Goal: Transaction & Acquisition: Purchase product/service

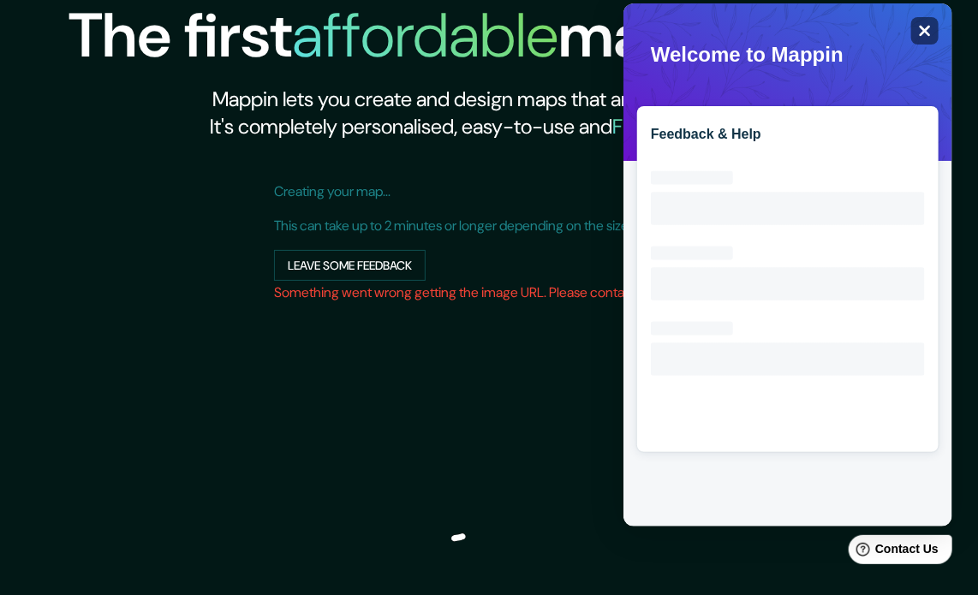
click at [918, 27] on icon "Close" at bounding box center [924, 30] width 13 height 13
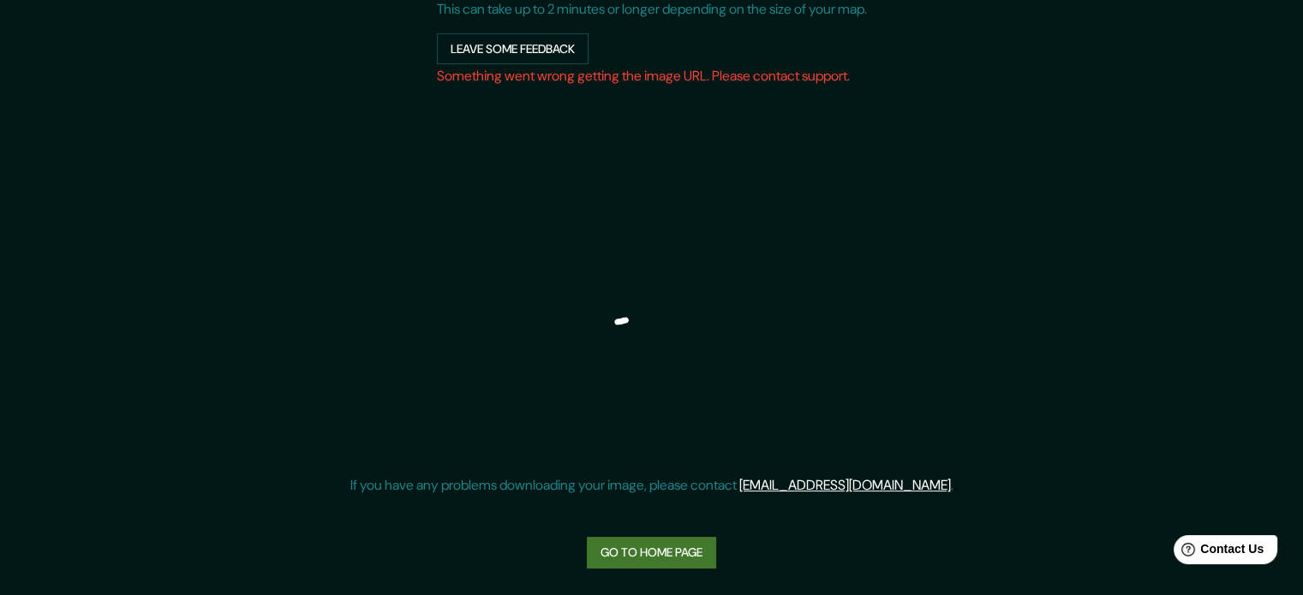
click at [688, 557] on link "Go to home page" at bounding box center [651, 553] width 129 height 32
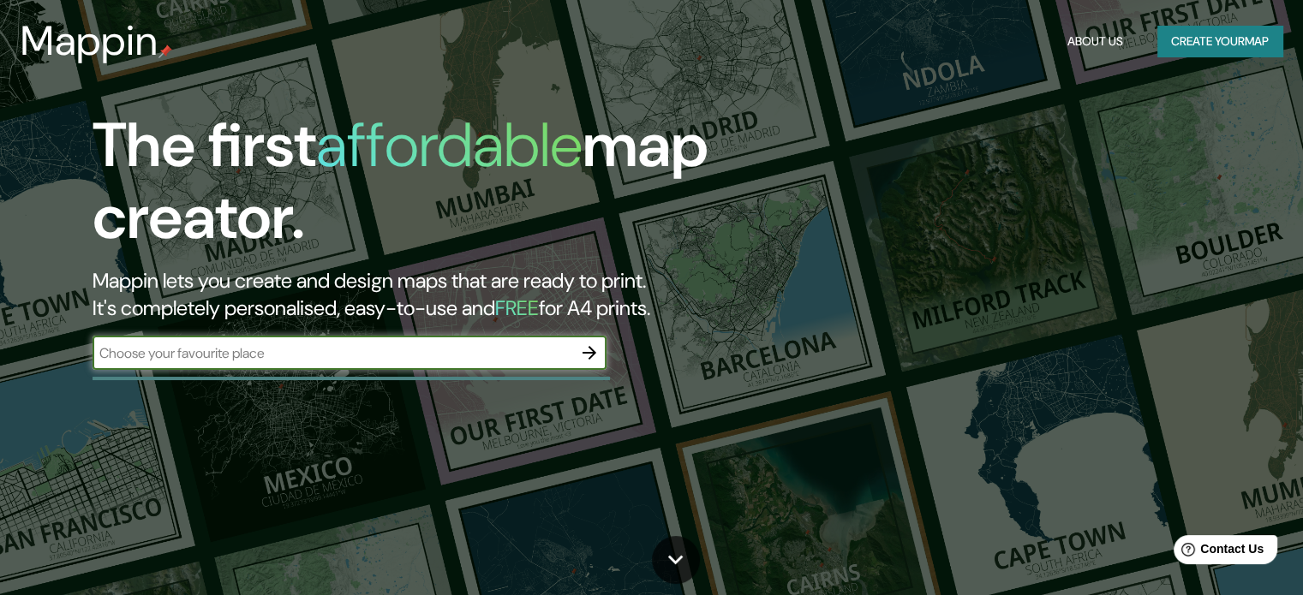
click at [390, 353] on input "text" at bounding box center [333, 354] width 480 height 20
click at [279, 352] on input "[GEOGRAPHIC_DATA]" at bounding box center [333, 354] width 480 height 20
type input "[GEOGRAPHIC_DATA], [GEOGRAPHIC_DATA]"
click at [602, 353] on button "button" at bounding box center [589, 353] width 34 height 34
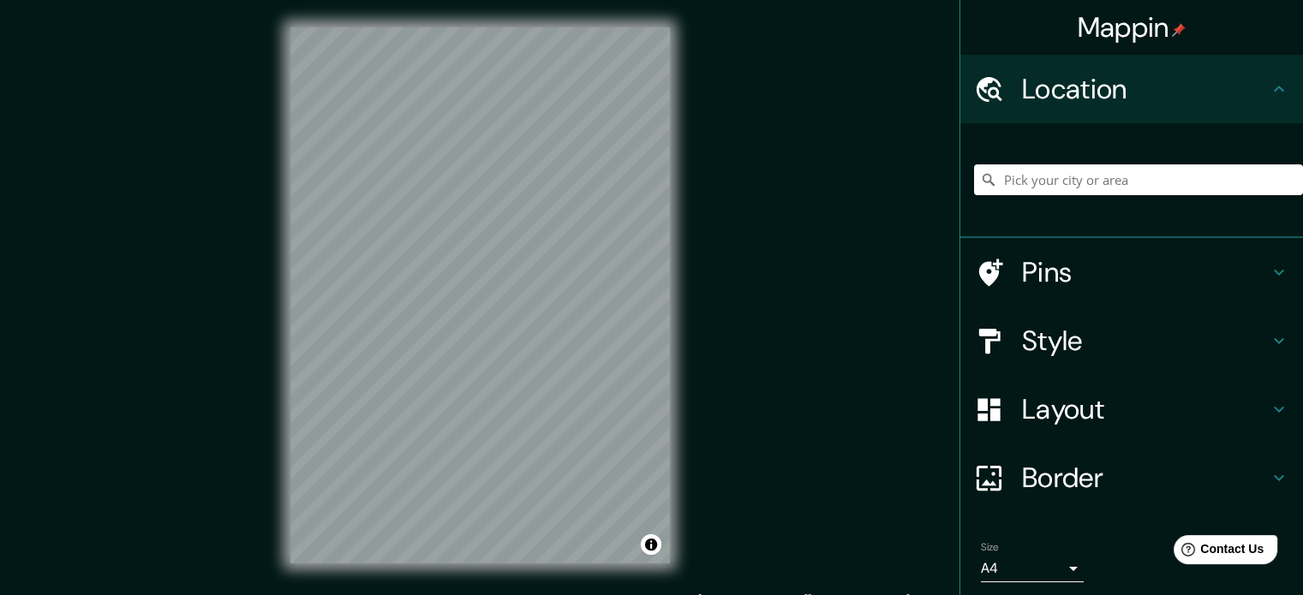
click at [991, 173] on input "Pick your city or area" at bounding box center [1138, 180] width 329 height 31
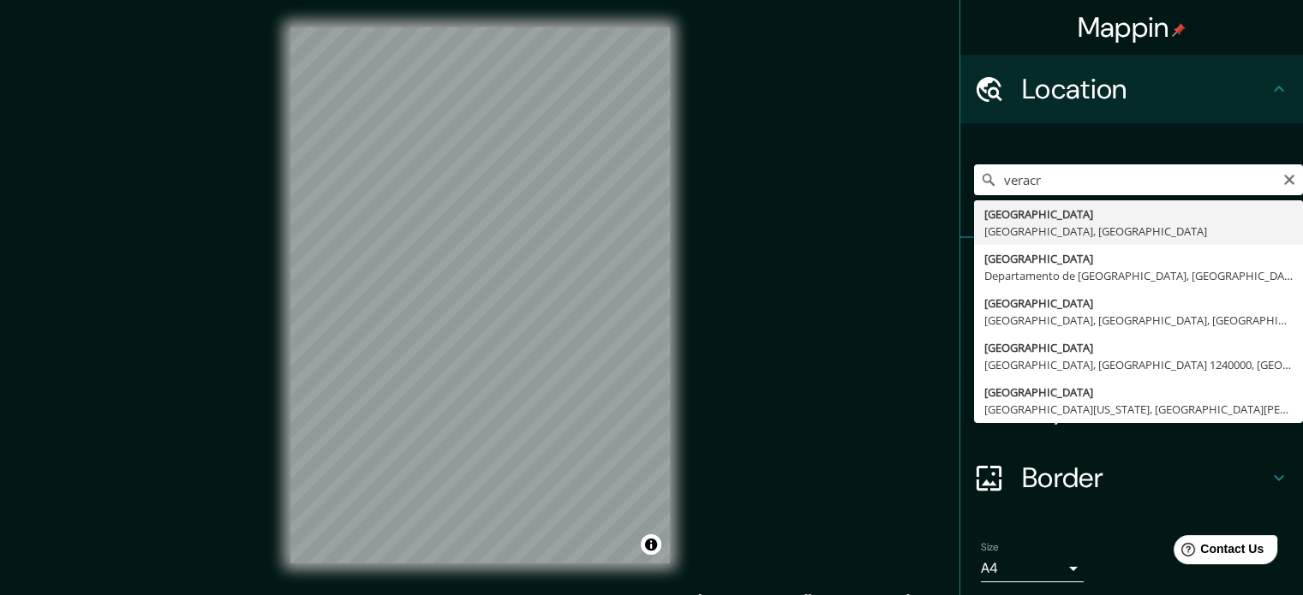
type input "[GEOGRAPHIC_DATA], [GEOGRAPHIC_DATA], [GEOGRAPHIC_DATA]"
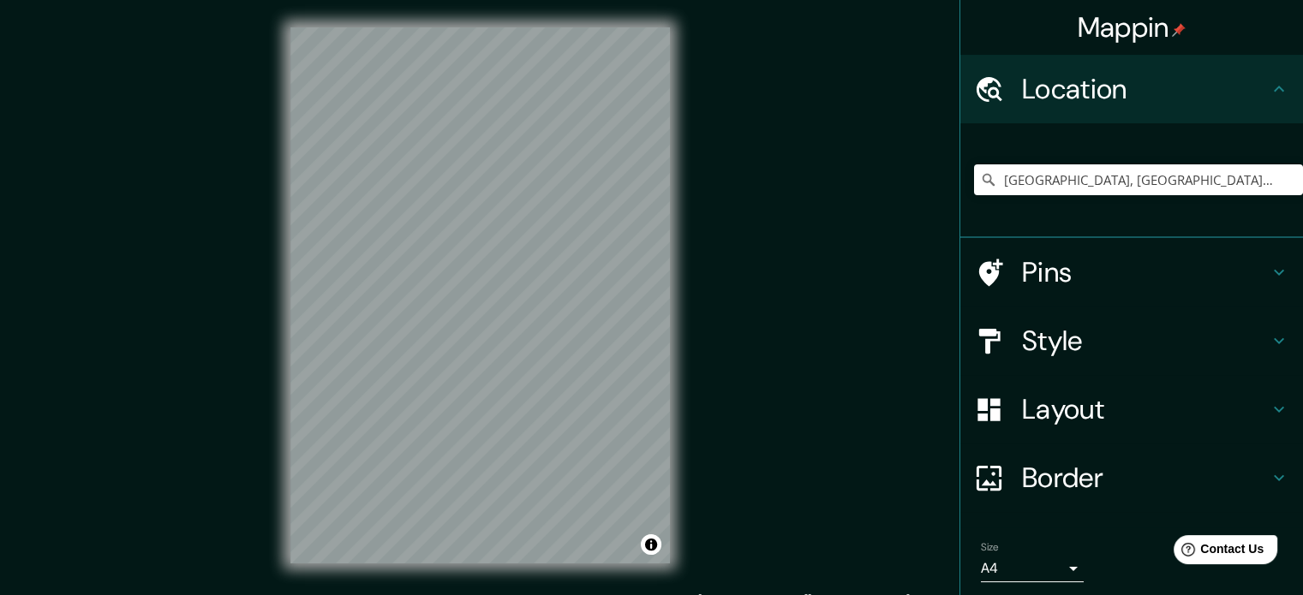
click at [991, 567] on body "Mappin Location [GEOGRAPHIC_DATA], [GEOGRAPHIC_DATA], [GEOGRAPHIC_DATA] Pins St…" at bounding box center [651, 297] width 1303 height 595
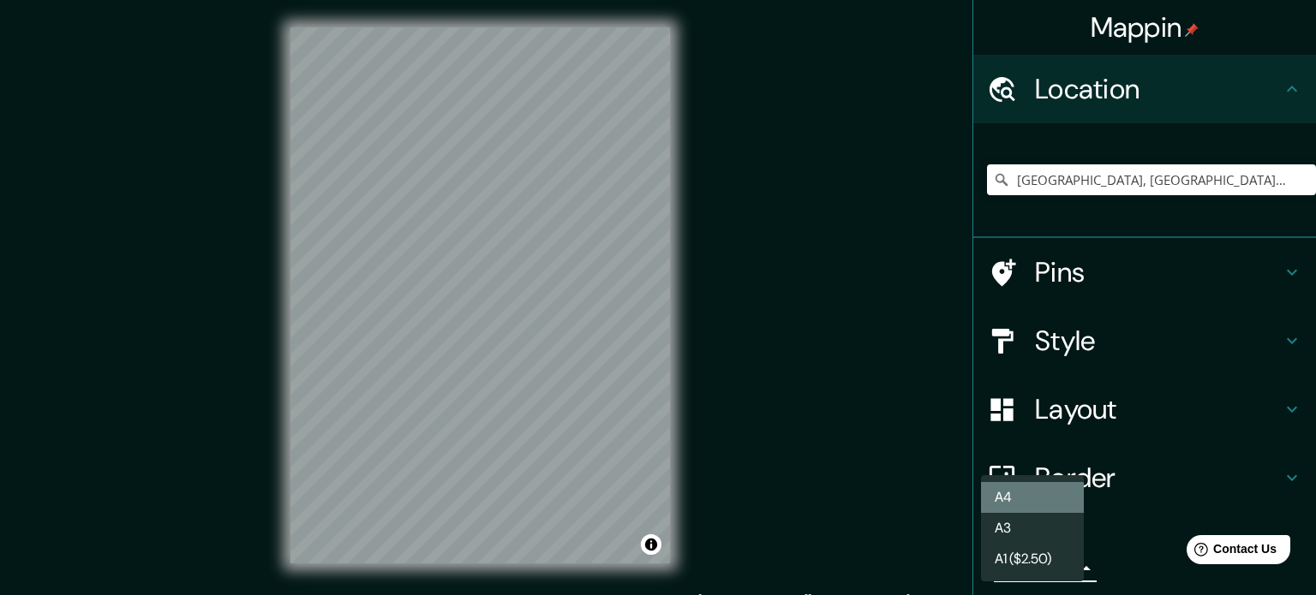
click at [991, 496] on li "A4" at bounding box center [1032, 497] width 103 height 31
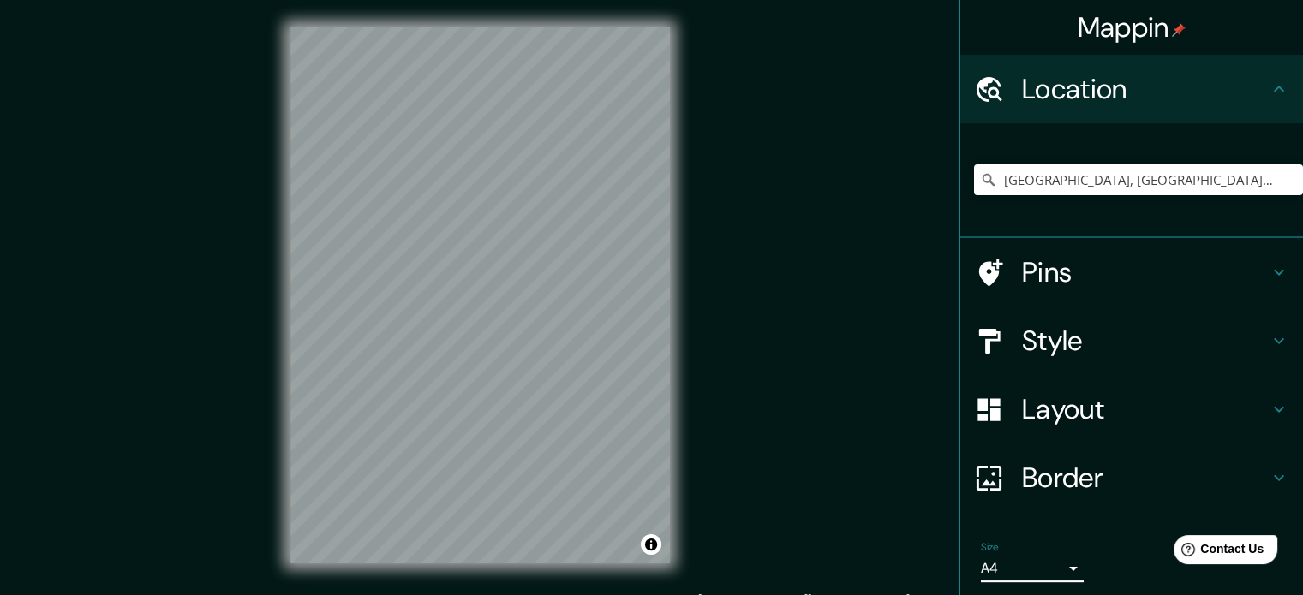
click at [991, 565] on body "Mappin Location [GEOGRAPHIC_DATA], [GEOGRAPHIC_DATA], [GEOGRAPHIC_DATA] Pins St…" at bounding box center [651, 297] width 1303 height 595
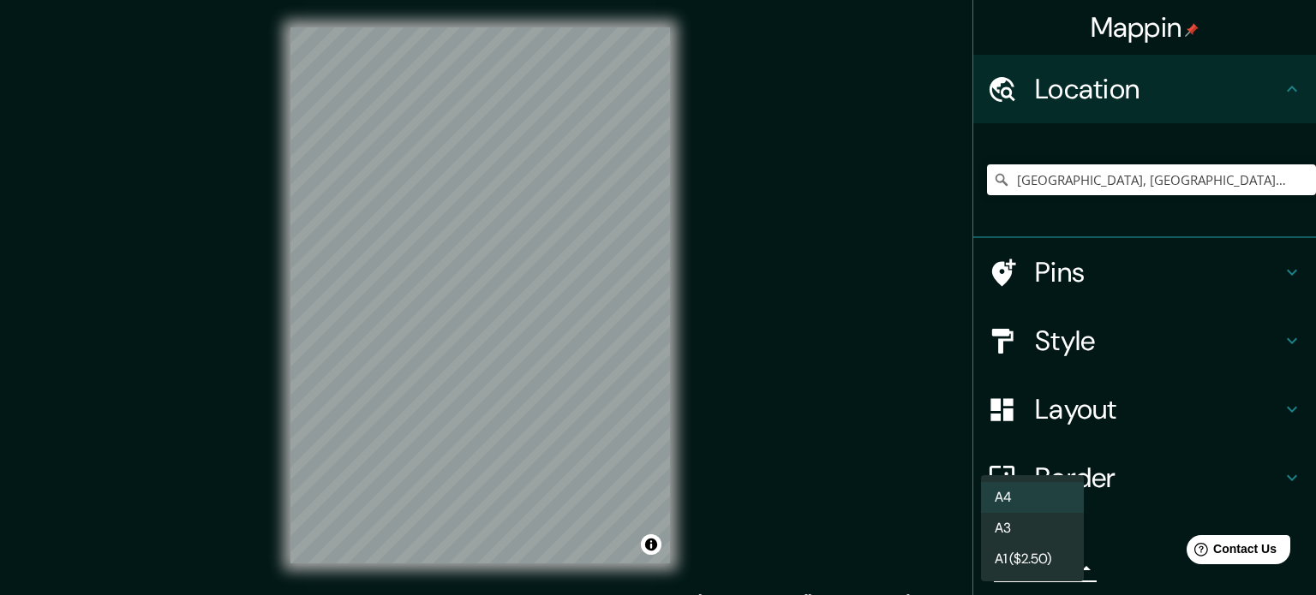
click at [991, 528] on li "A3" at bounding box center [1032, 528] width 103 height 31
type input "a4"
click at [991, 567] on body "Mappin Location [GEOGRAPHIC_DATA], [GEOGRAPHIC_DATA], [GEOGRAPHIC_DATA] Pins St…" at bounding box center [658, 297] width 1316 height 595
click at [991, 407] on div at bounding box center [658, 297] width 1316 height 595
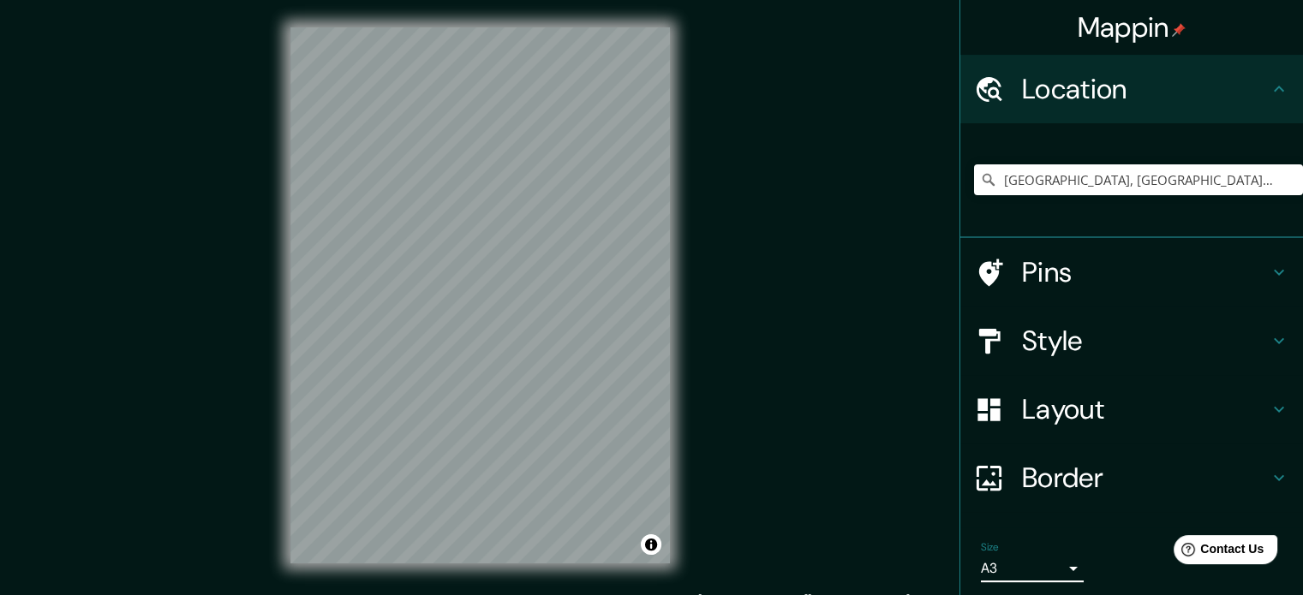
click at [991, 482] on h4 "Border" at bounding box center [1145, 478] width 247 height 34
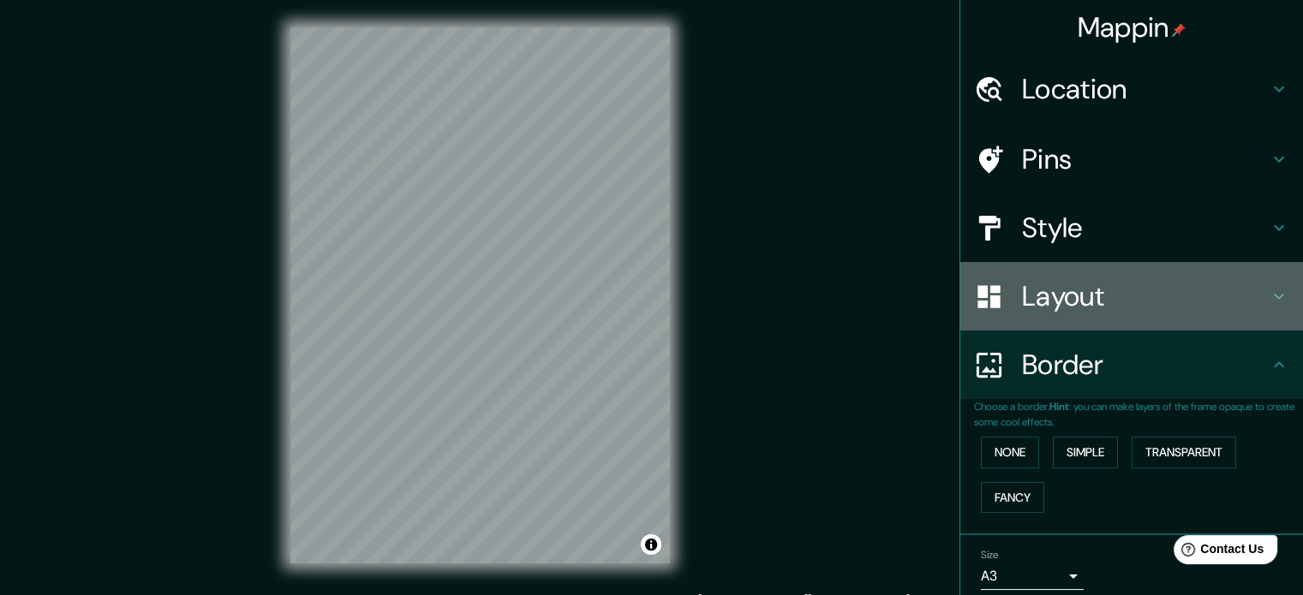
click at [991, 294] on h4 "Layout" at bounding box center [1145, 296] width 247 height 34
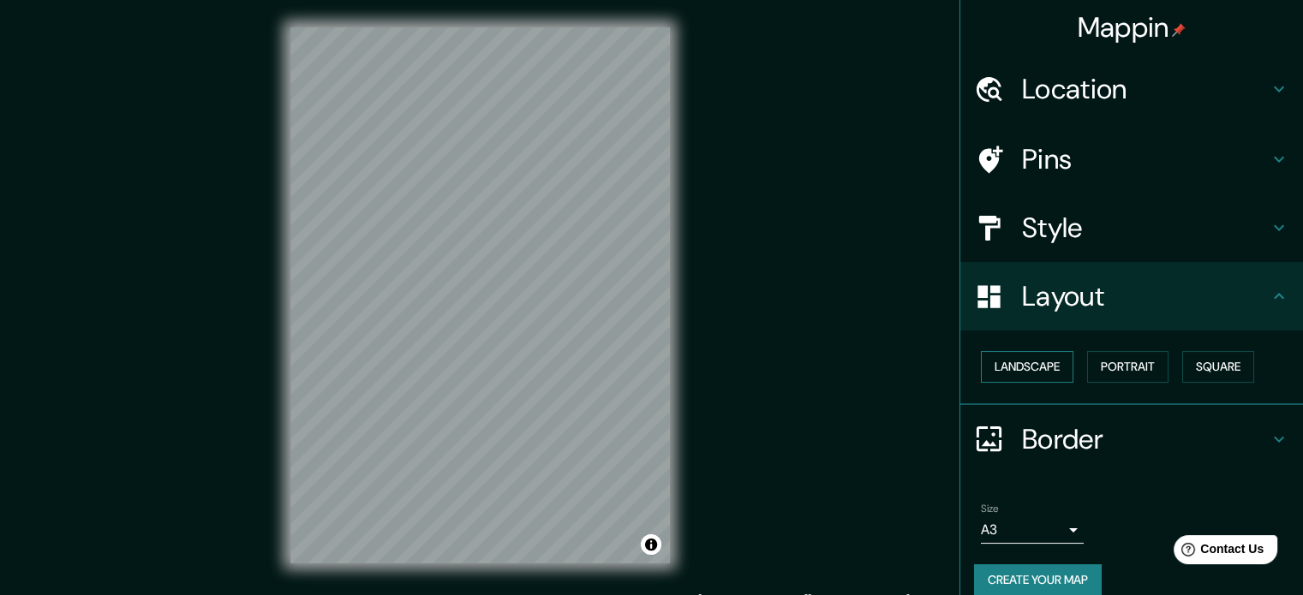
click at [991, 368] on button "Landscape" at bounding box center [1027, 367] width 93 height 32
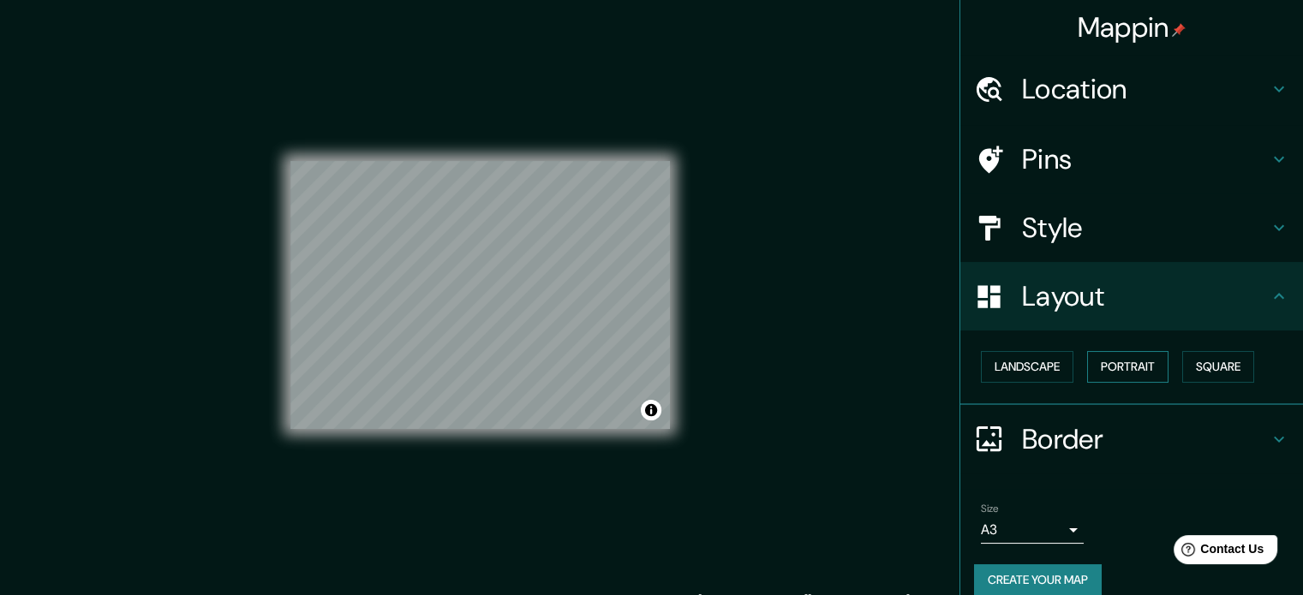
click at [991, 362] on button "Portrait" at bounding box center [1127, 367] width 81 height 32
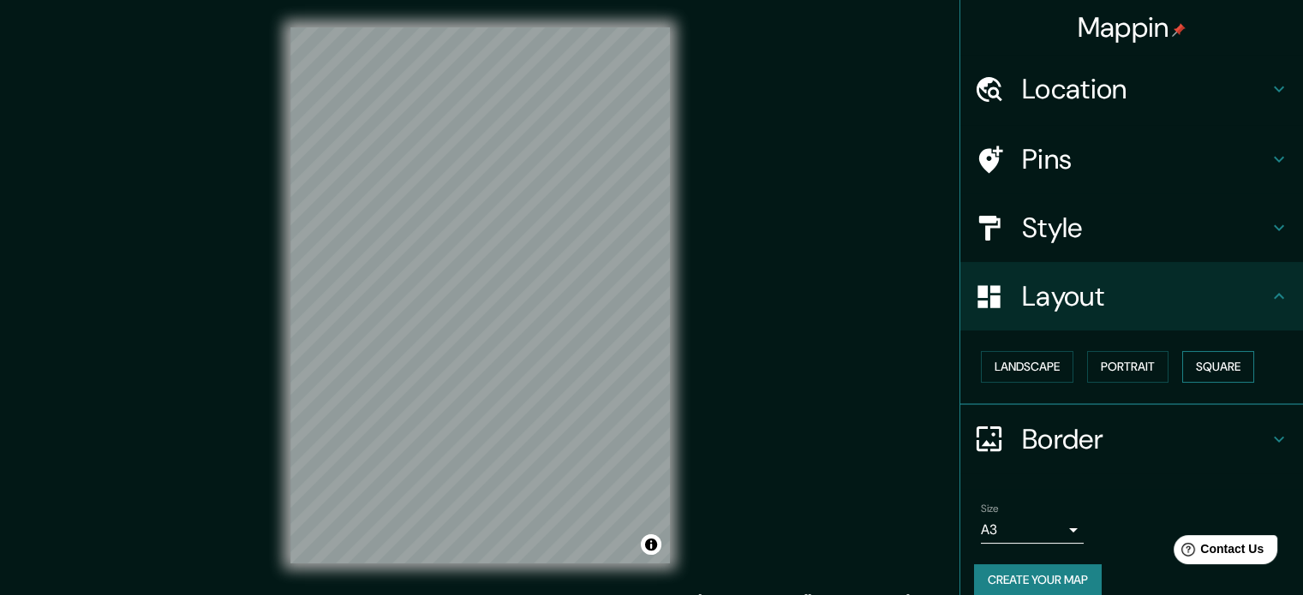
click at [991, 362] on button "Square" at bounding box center [1218, 367] width 72 height 32
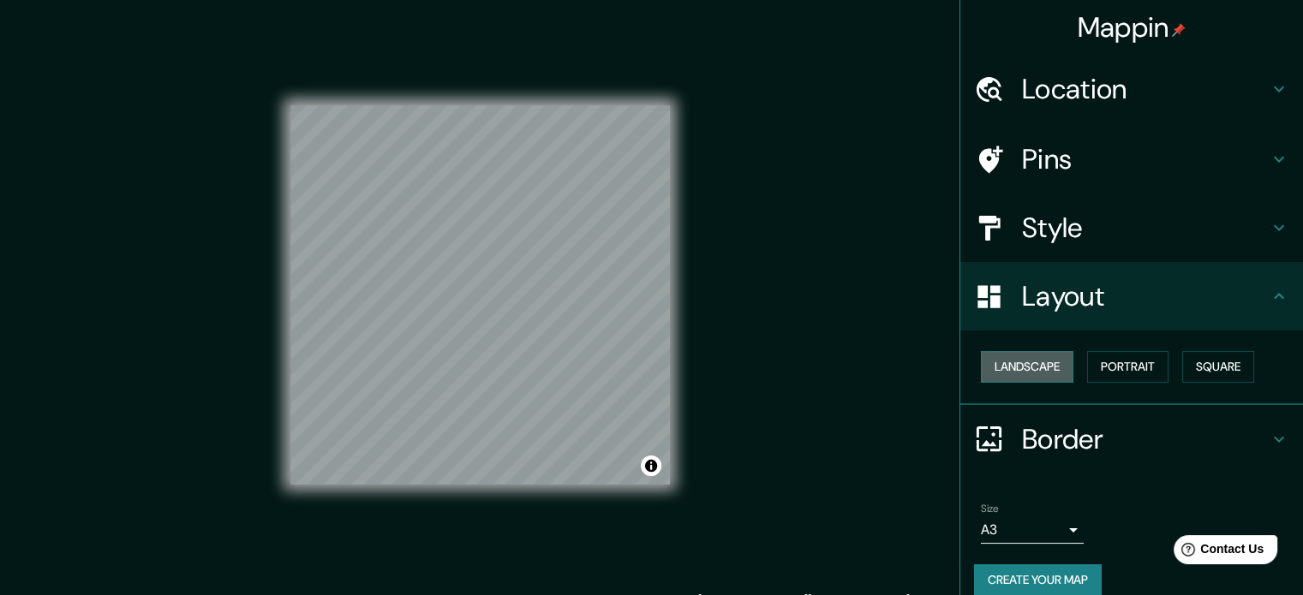
click at [991, 369] on button "Landscape" at bounding box center [1027, 367] width 93 height 32
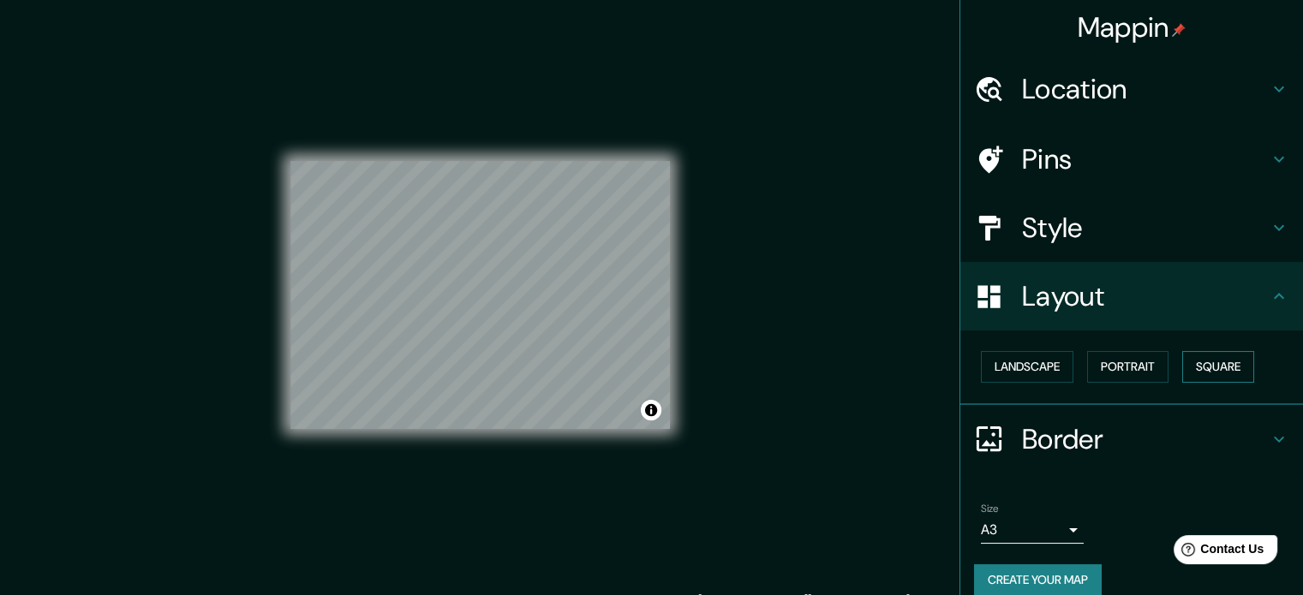
click at [991, 359] on button "Square" at bounding box center [1218, 367] width 72 height 32
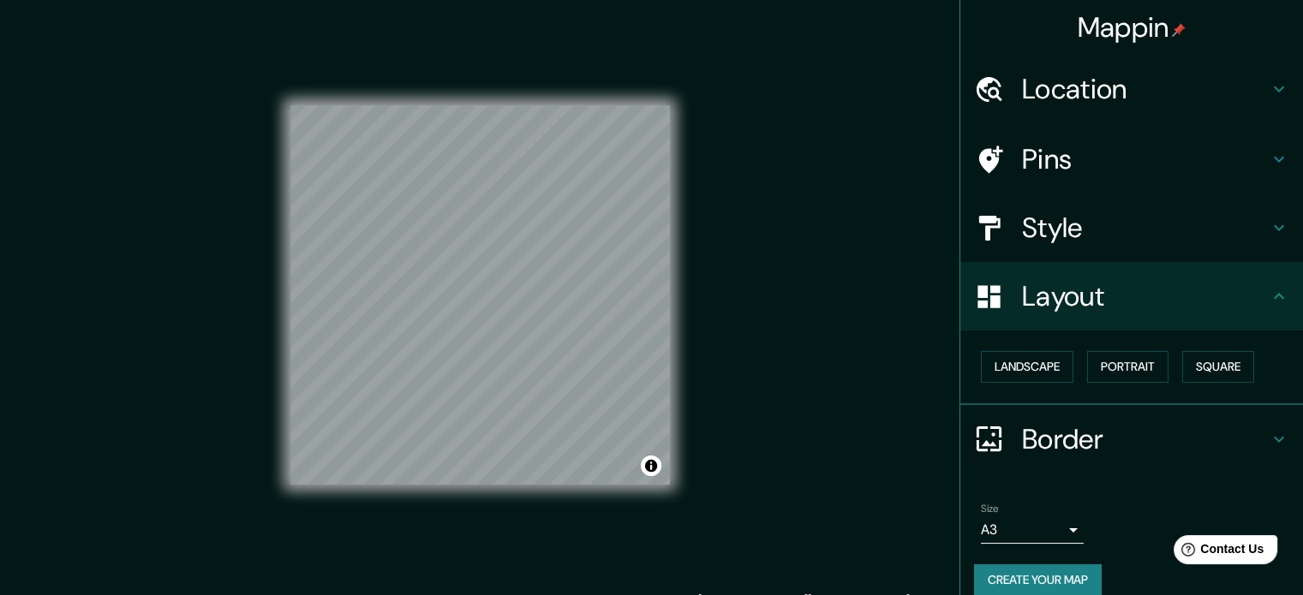
click at [991, 225] on h4 "Style" at bounding box center [1145, 228] width 247 height 34
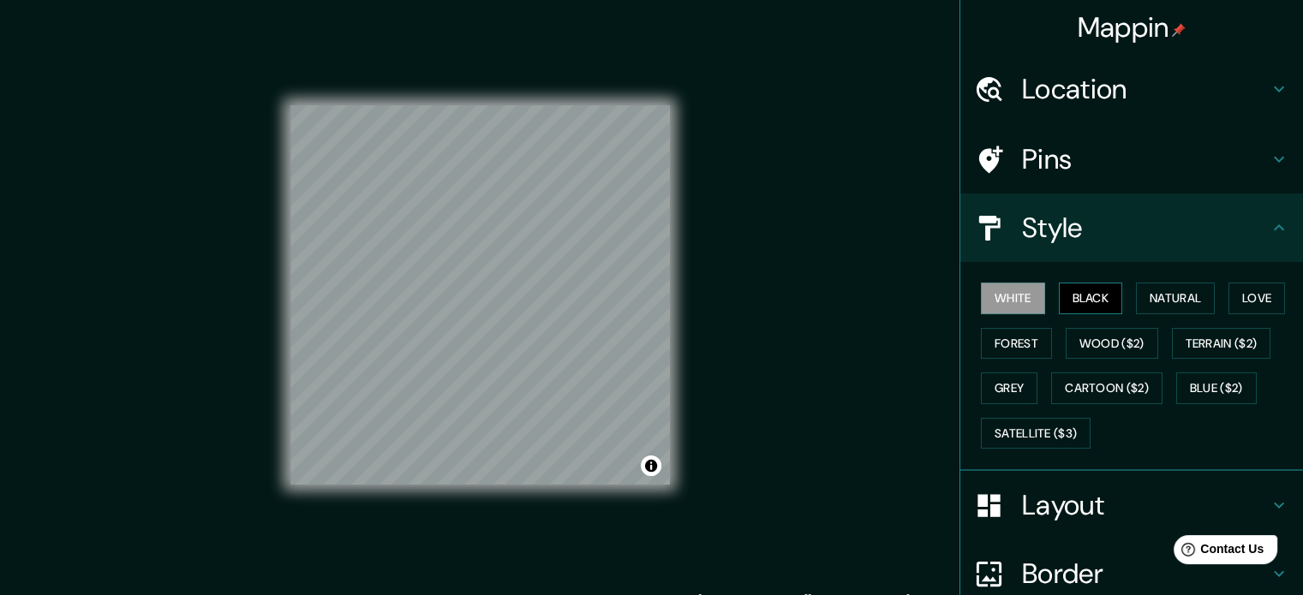
click at [991, 294] on button "Black" at bounding box center [1091, 299] width 64 height 32
click at [991, 292] on button "Natural" at bounding box center [1175, 299] width 79 height 32
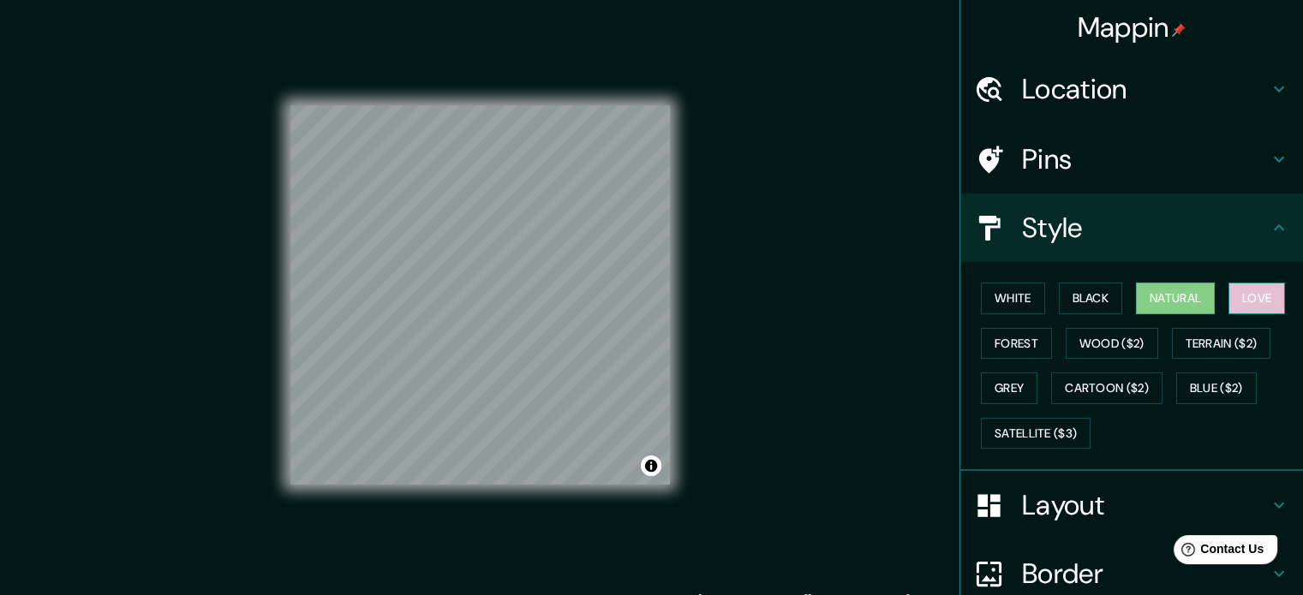
click at [991, 294] on button "Love" at bounding box center [1257, 299] width 57 height 32
click at [990, 291] on button "White" at bounding box center [1013, 299] width 64 height 32
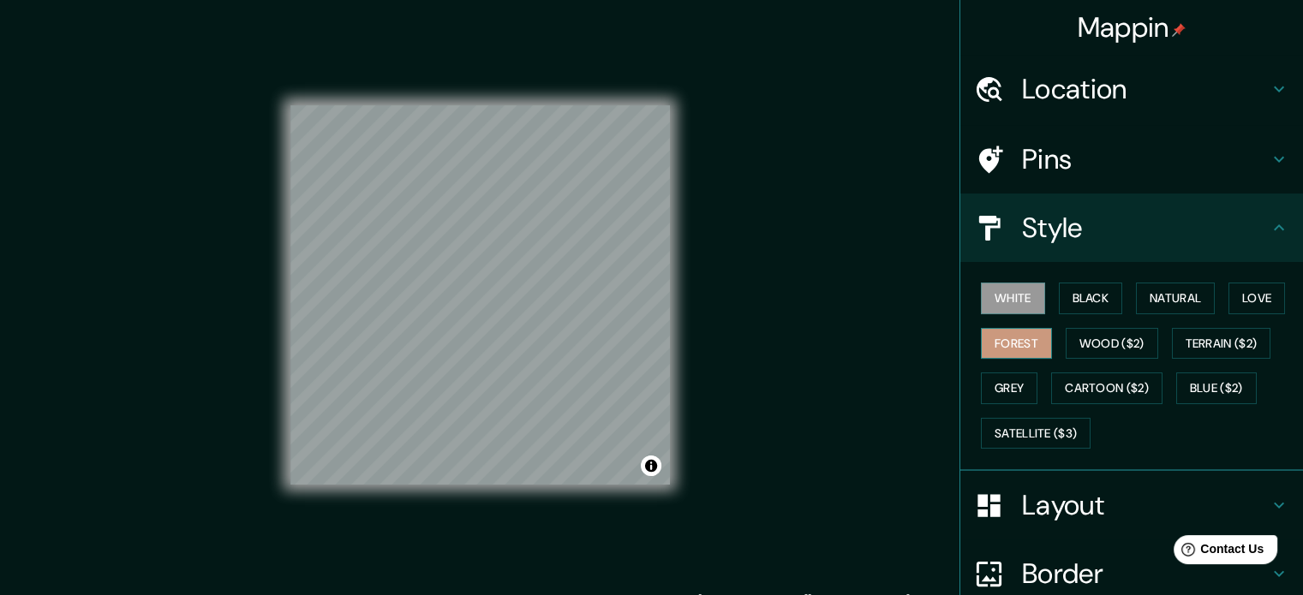
click at [991, 342] on button "Forest" at bounding box center [1016, 344] width 71 height 32
click at [991, 383] on button "Grey" at bounding box center [1009, 389] width 57 height 32
click at [991, 284] on button "White" at bounding box center [1013, 299] width 64 height 32
click at [991, 293] on button "Black" at bounding box center [1091, 299] width 64 height 32
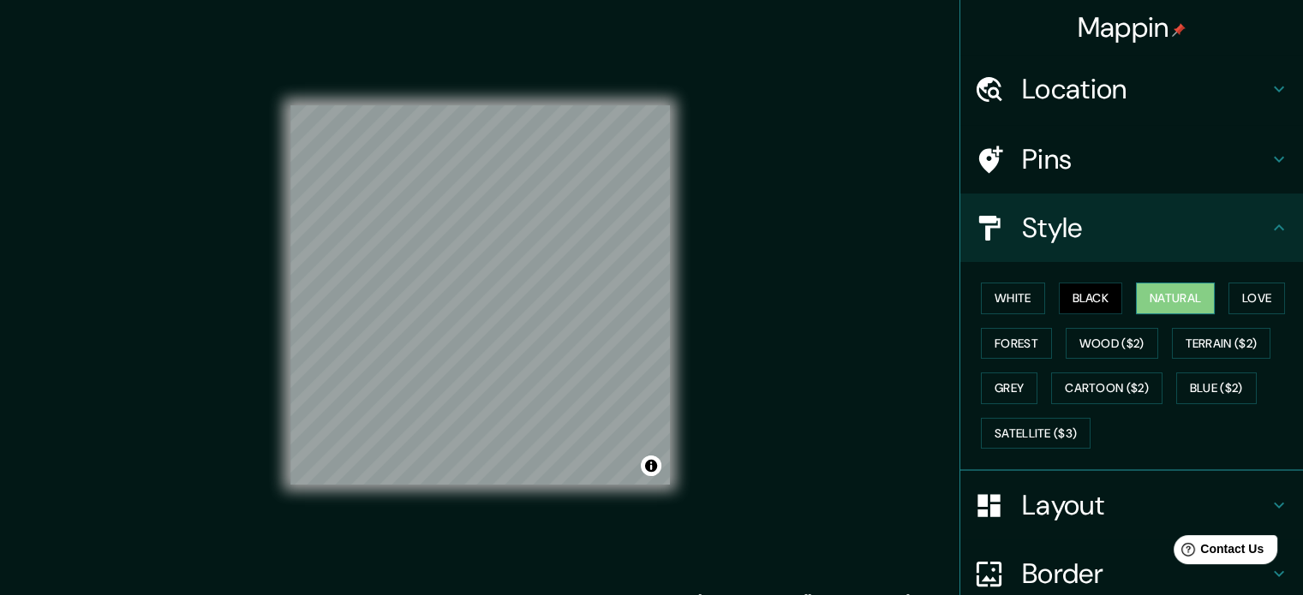
click at [991, 292] on button "Natural" at bounding box center [1175, 299] width 79 height 32
click at [991, 288] on button "Love" at bounding box center [1257, 299] width 57 height 32
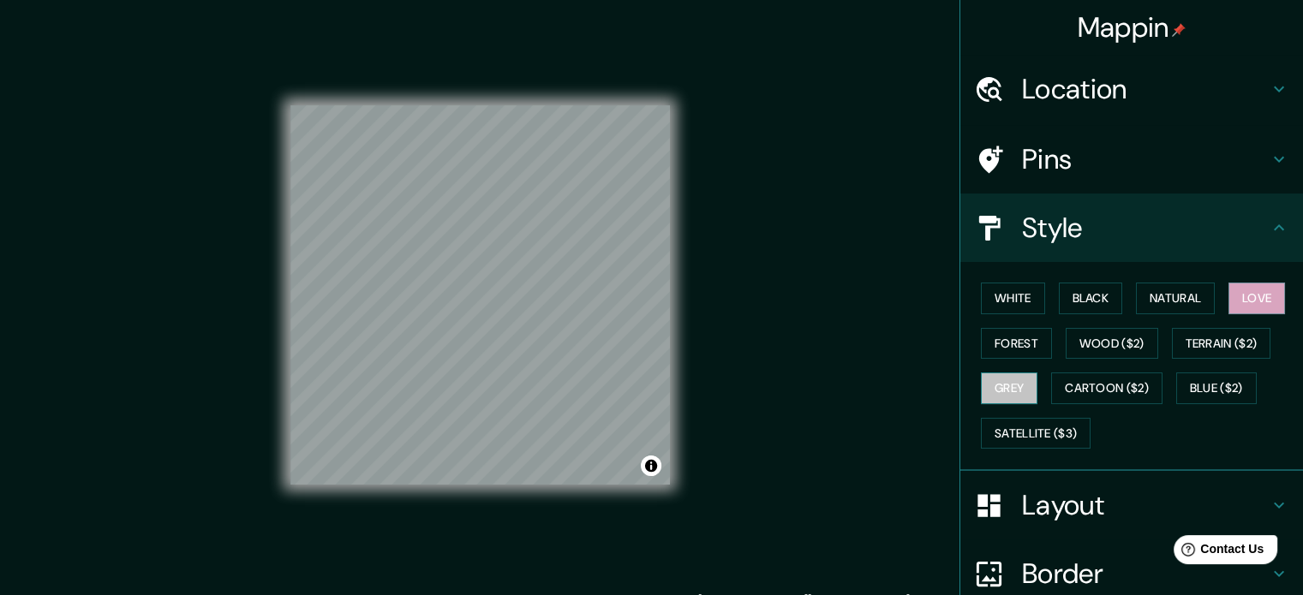
click at [991, 385] on button "Grey" at bounding box center [1009, 389] width 57 height 32
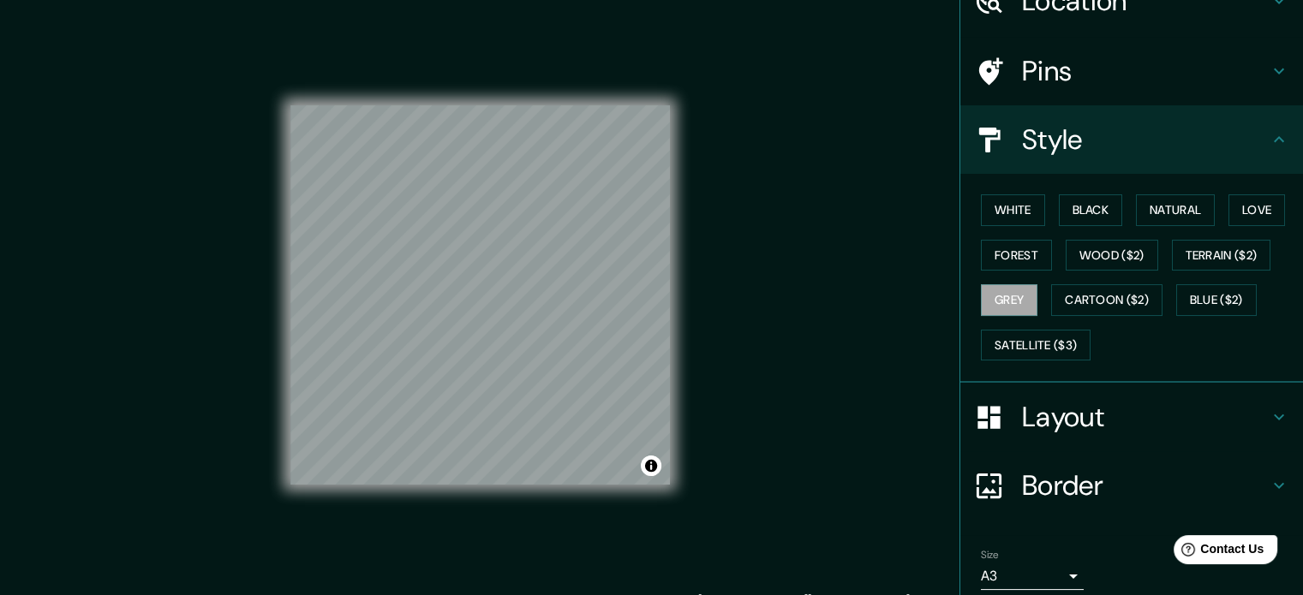
scroll to position [153, 0]
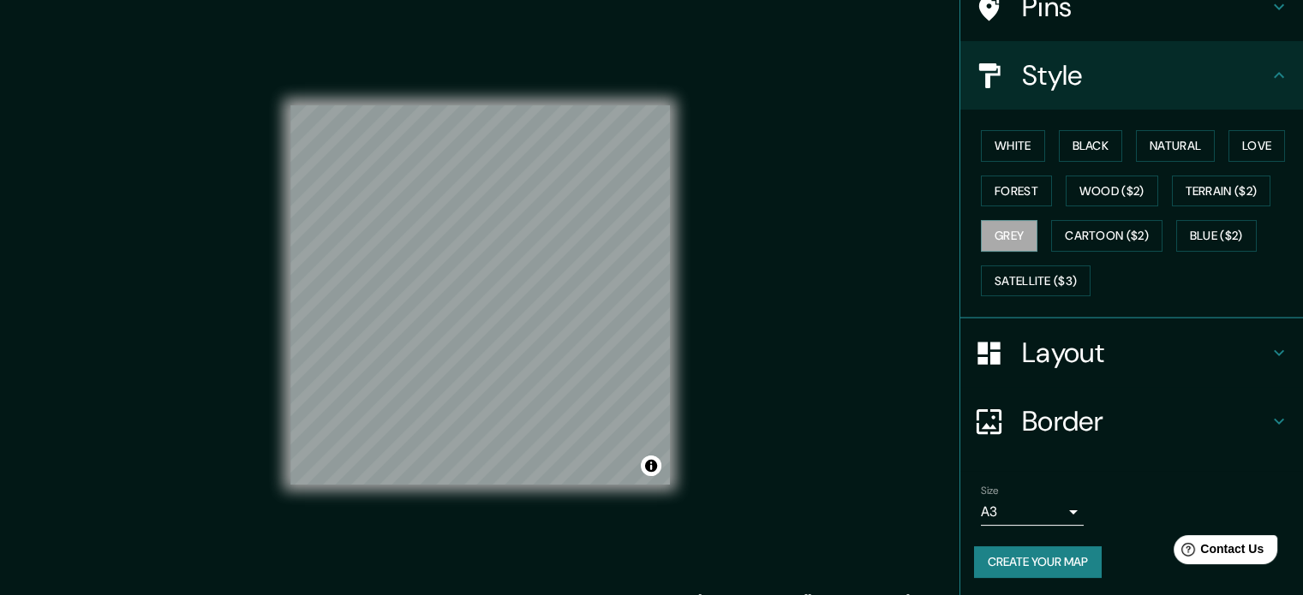
click at [991, 554] on button "Create your map" at bounding box center [1038, 563] width 128 height 32
